Goal: Communication & Community: Answer question/provide support

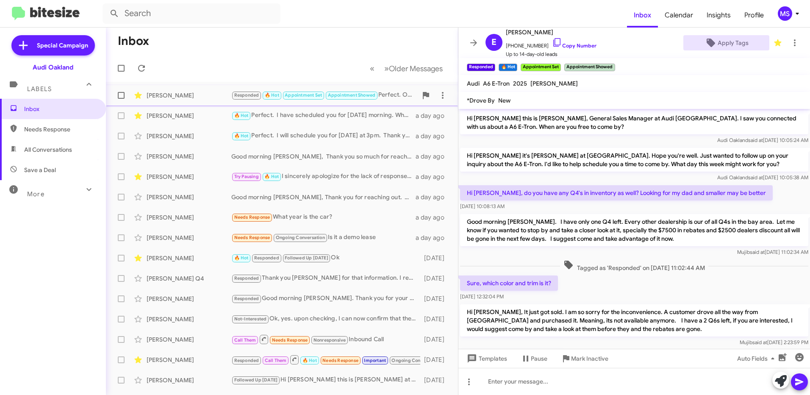
scroll to position [169, 0]
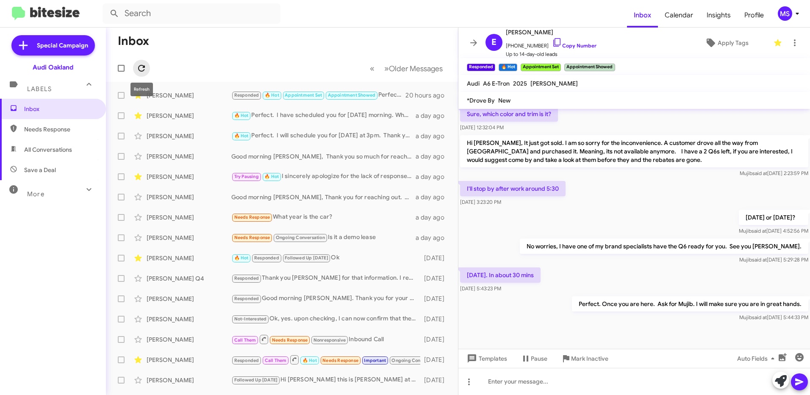
click at [139, 69] on icon at bounding box center [141, 68] width 7 height 7
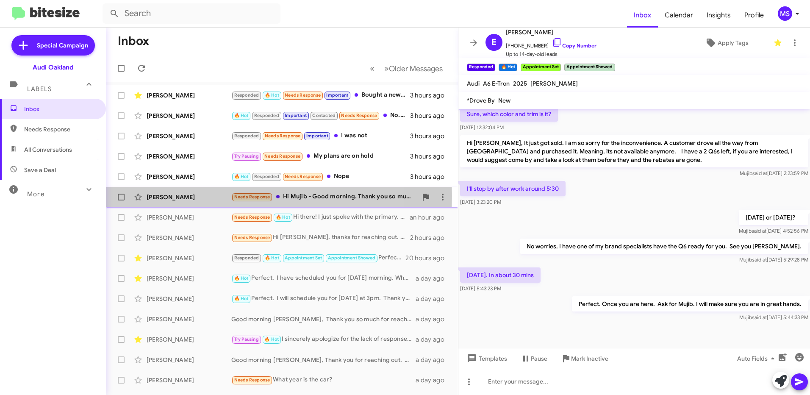
click at [213, 196] on div "[PERSON_NAME]" at bounding box center [189, 197] width 85 height 8
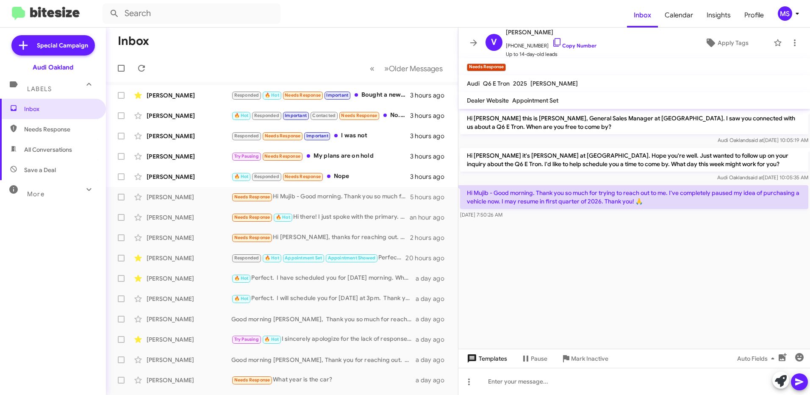
click at [500, 360] on span "Templates" at bounding box center [486, 358] width 42 height 15
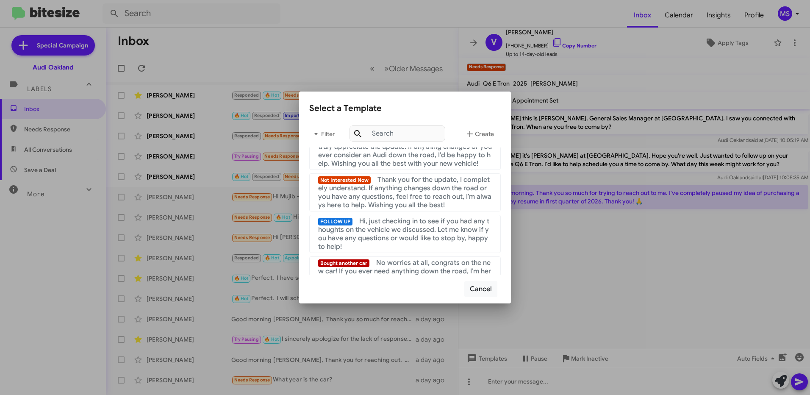
scroll to position [85, 0]
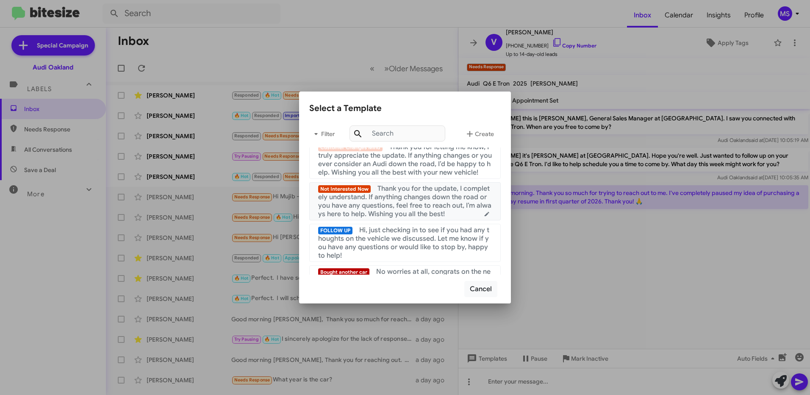
click at [411, 212] on span "Thank you for the update, I completely understand. If anything changes down the…" at bounding box center [404, 201] width 173 height 34
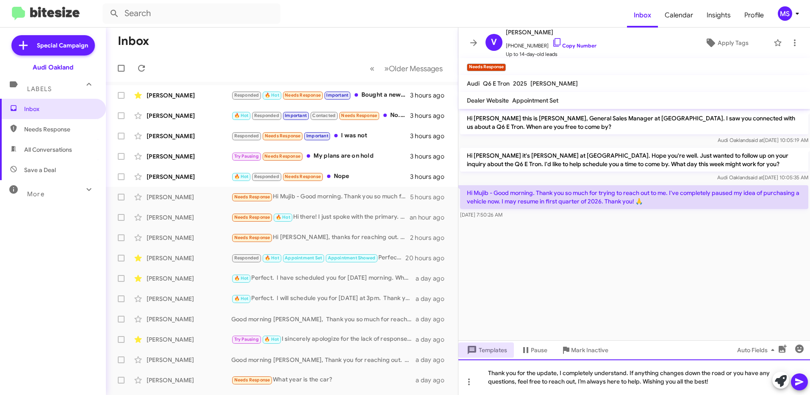
click at [489, 372] on div "Thank you for the update, I completely understand. If anything changes down the…" at bounding box center [634, 377] width 352 height 36
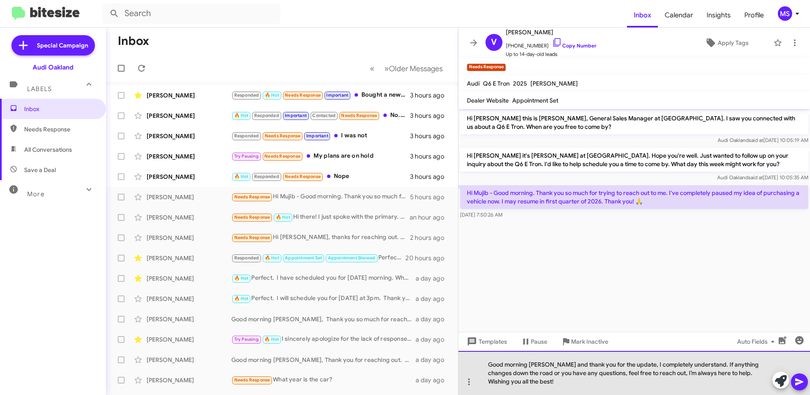
click at [584, 374] on div "Good morning [PERSON_NAME] and thank you for the update, I completely understan…" at bounding box center [634, 373] width 352 height 44
click at [550, 383] on div "Good morning [PERSON_NAME] and thank you for the update, I completely understan…" at bounding box center [634, 373] width 352 height 44
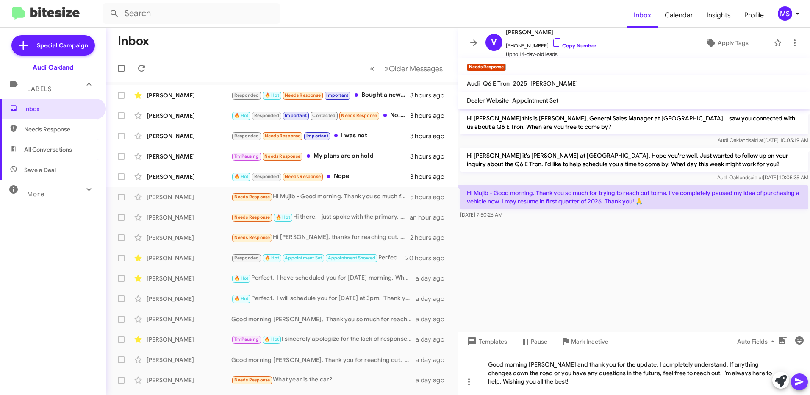
click at [801, 377] on icon at bounding box center [800, 382] width 10 height 10
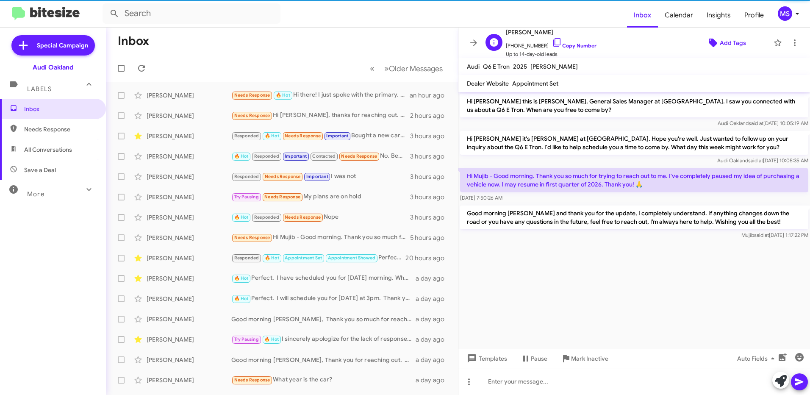
click at [726, 39] on span "Add Tags" at bounding box center [733, 42] width 26 height 15
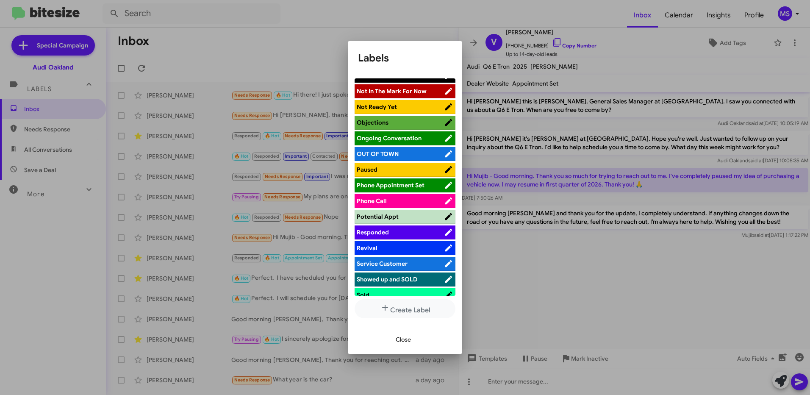
scroll to position [339, 0]
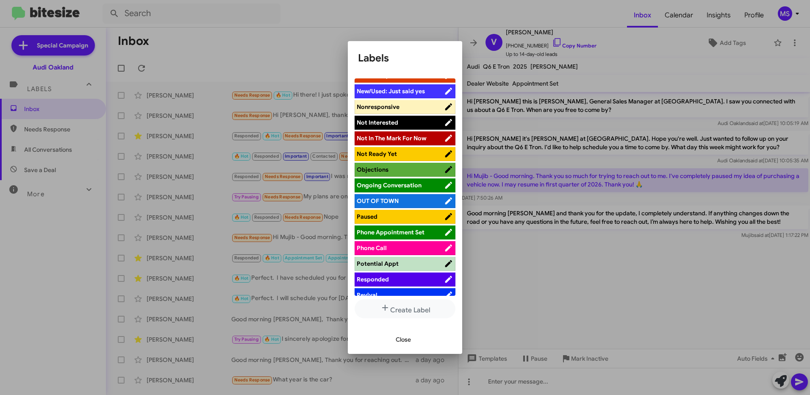
click at [409, 137] on span "Not In The Mark For Now" at bounding box center [392, 138] width 70 height 8
click at [407, 339] on span "Close" at bounding box center [403, 339] width 15 height 15
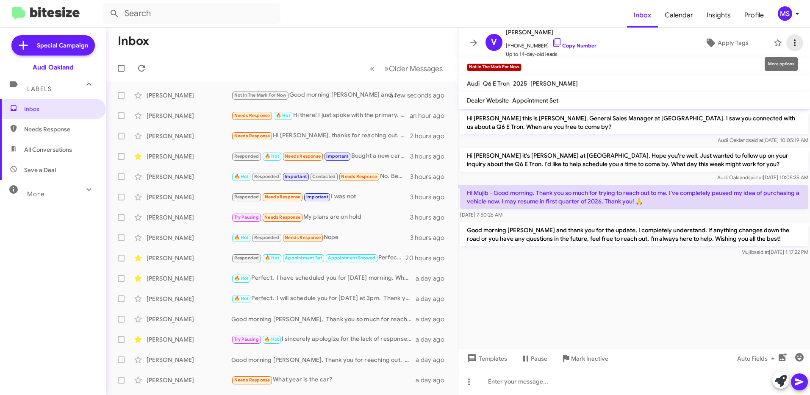
click at [792, 43] on icon at bounding box center [795, 43] width 10 height 10
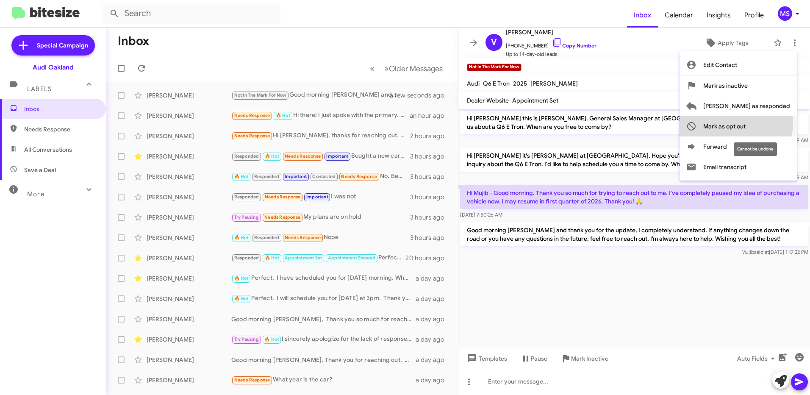
click at [746, 123] on span "Mark as opt out" at bounding box center [724, 126] width 42 height 20
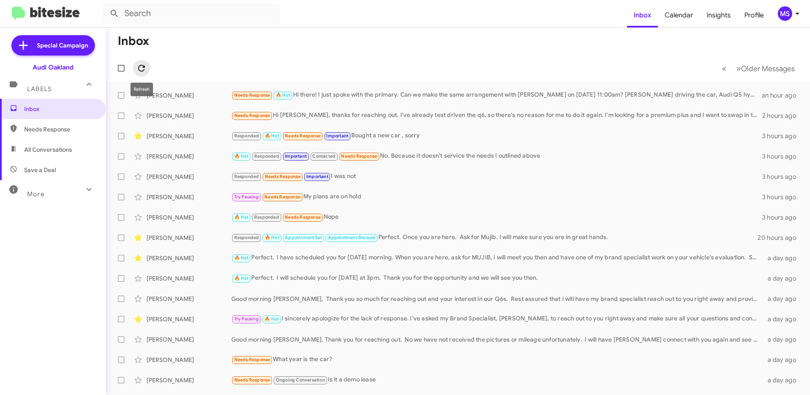
click at [143, 67] on icon at bounding box center [141, 68] width 7 height 7
click at [204, 97] on div "[PERSON_NAME]" at bounding box center [189, 95] width 85 height 8
